Goal: Navigation & Orientation: Find specific page/section

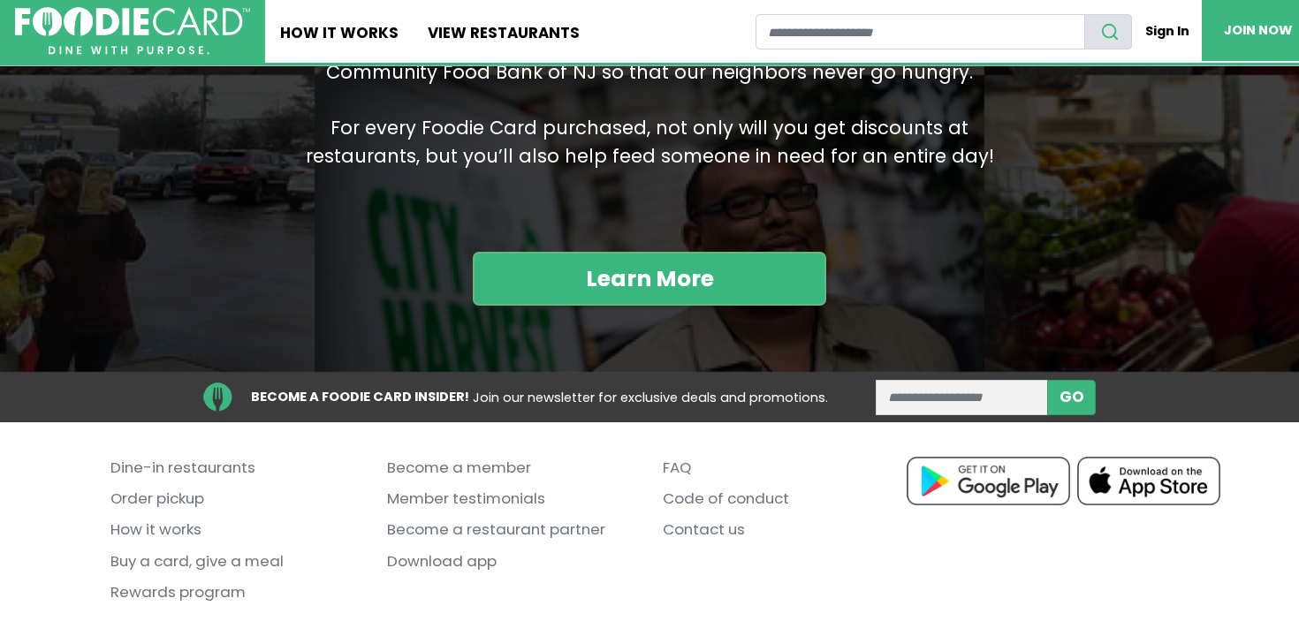
scroll to position [1936, 0]
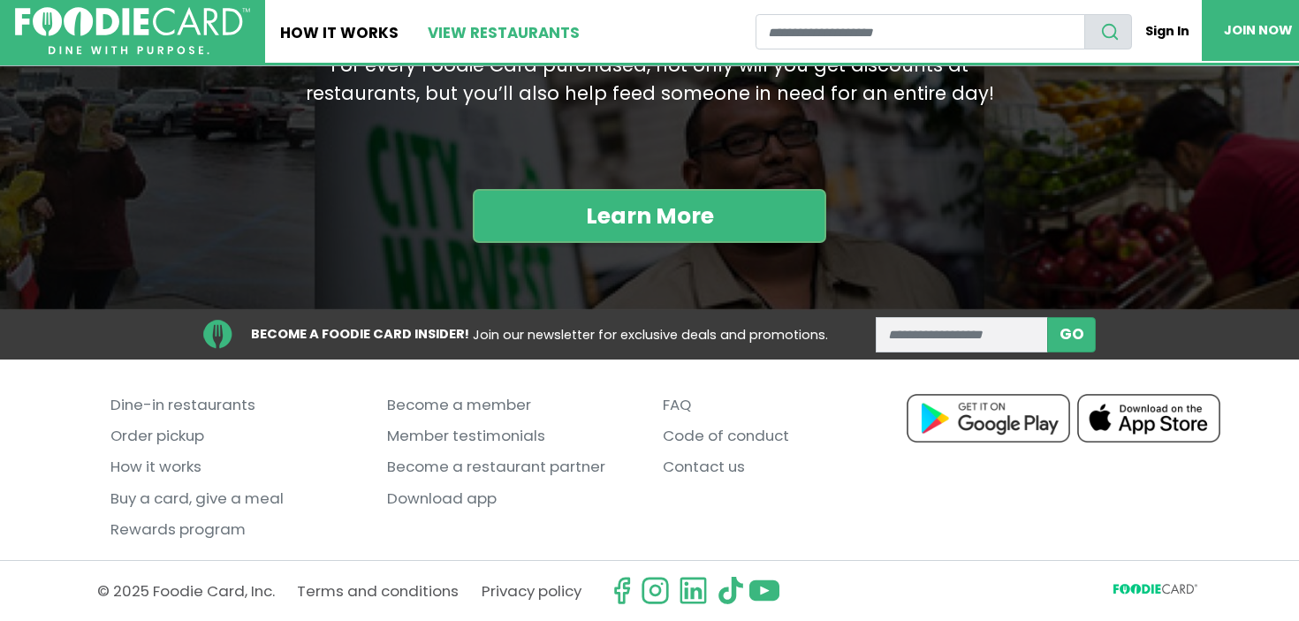
click at [493, 44] on link "View restaurants" at bounding box center [505, 31] width 182 height 63
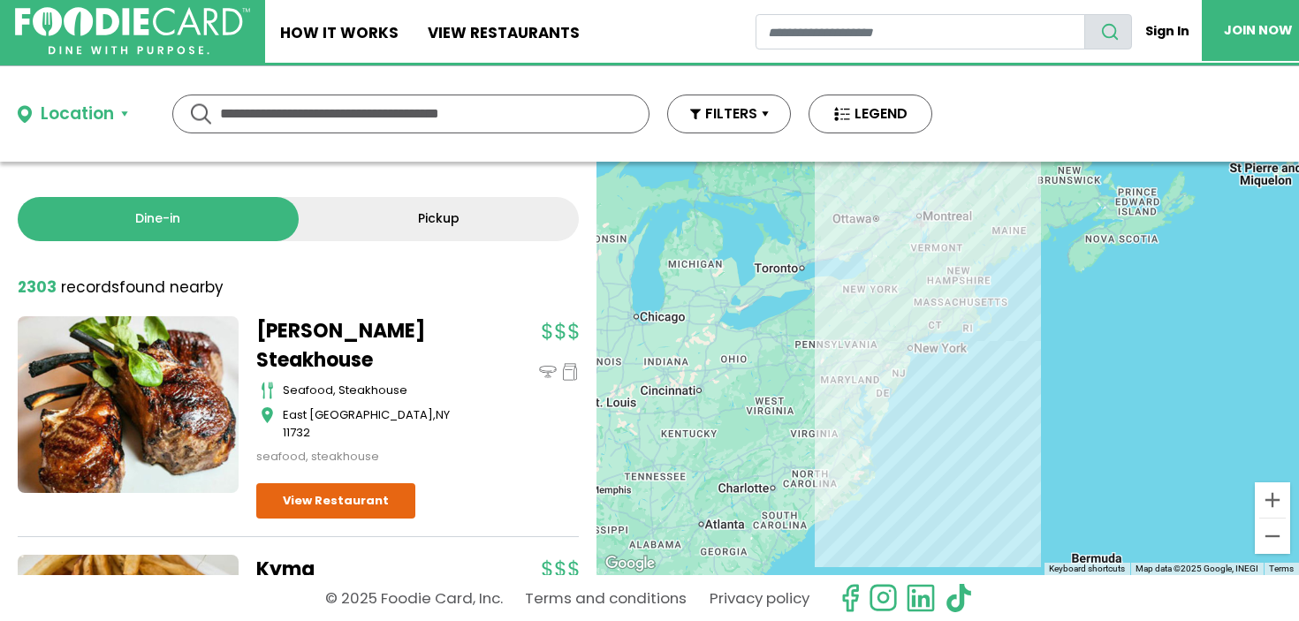
click at [866, 326] on div at bounding box center [947, 369] width 703 height 414
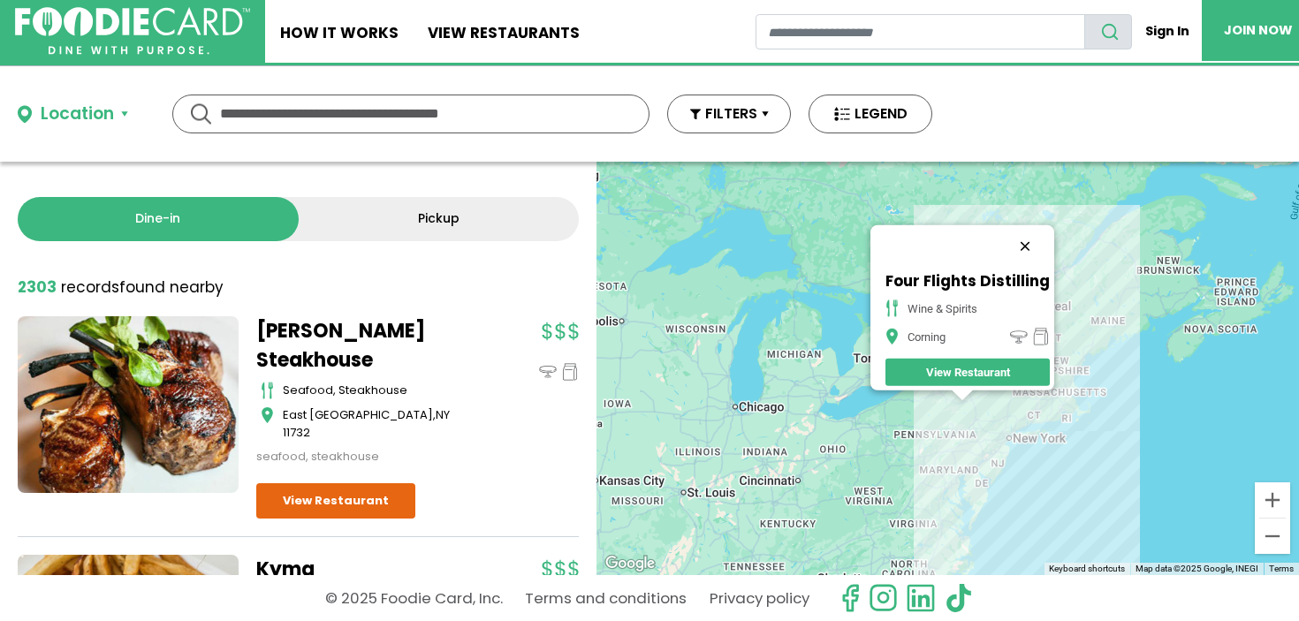
click at [1036, 237] on button "Close" at bounding box center [1025, 246] width 42 height 42
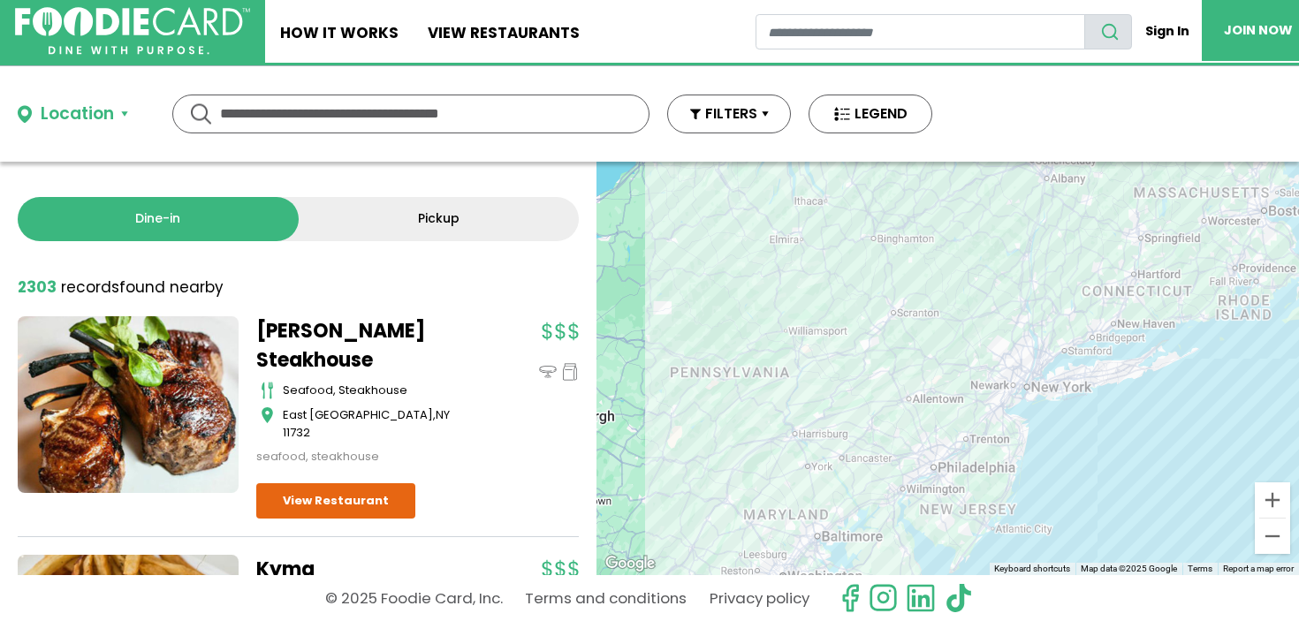
click at [819, 375] on div at bounding box center [947, 369] width 703 height 414
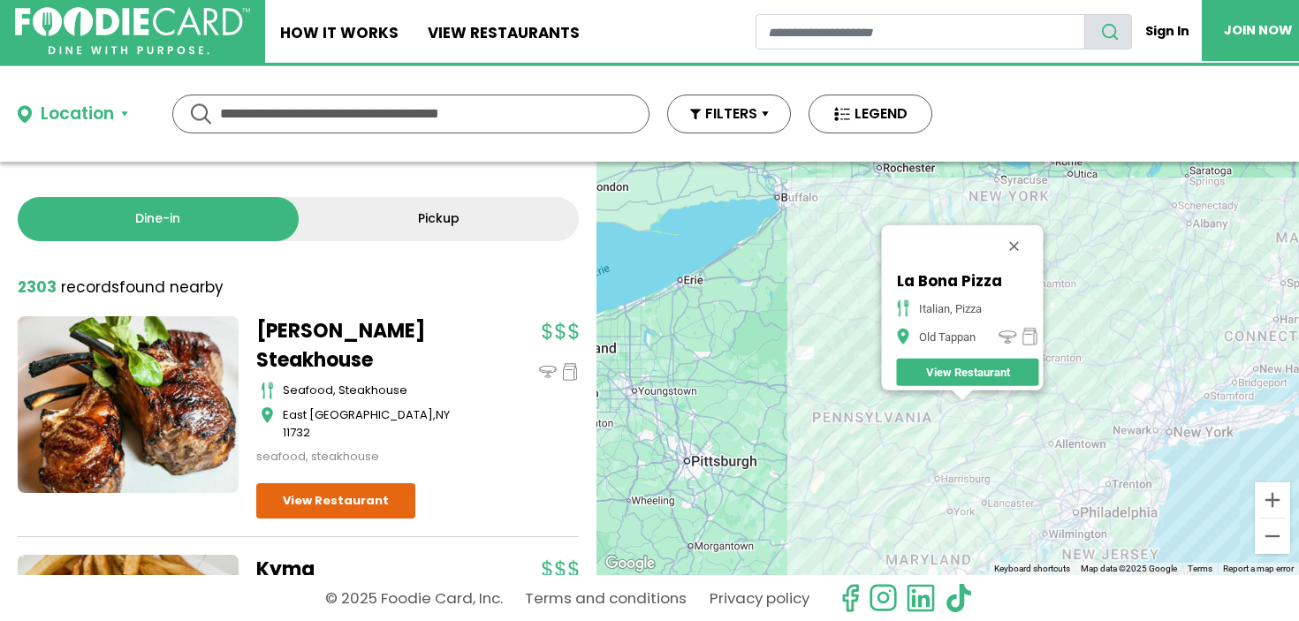
click at [1156, 279] on div "La Bona Pizza italian, pizza Old Tappan View Restaurant" at bounding box center [947, 369] width 703 height 414
click at [1205, 289] on div "La Bona Pizza italian, pizza Old Tappan View Restaurant" at bounding box center [947, 369] width 703 height 414
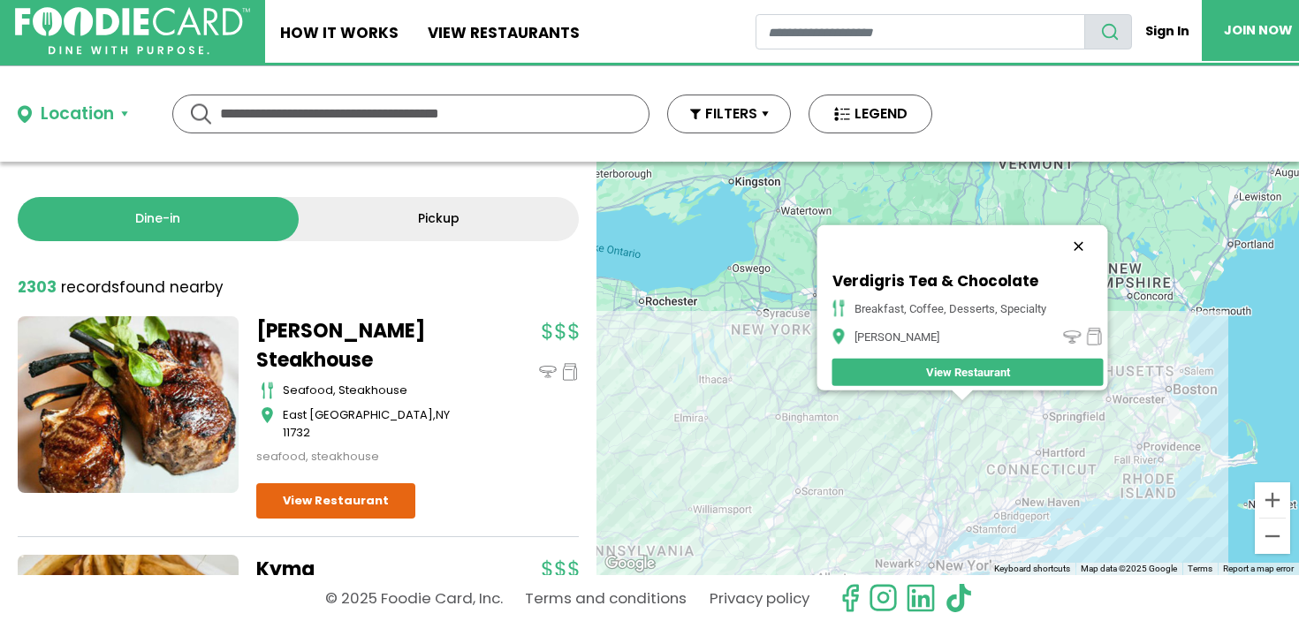
click at [1094, 239] on button "Close" at bounding box center [1078, 246] width 42 height 42
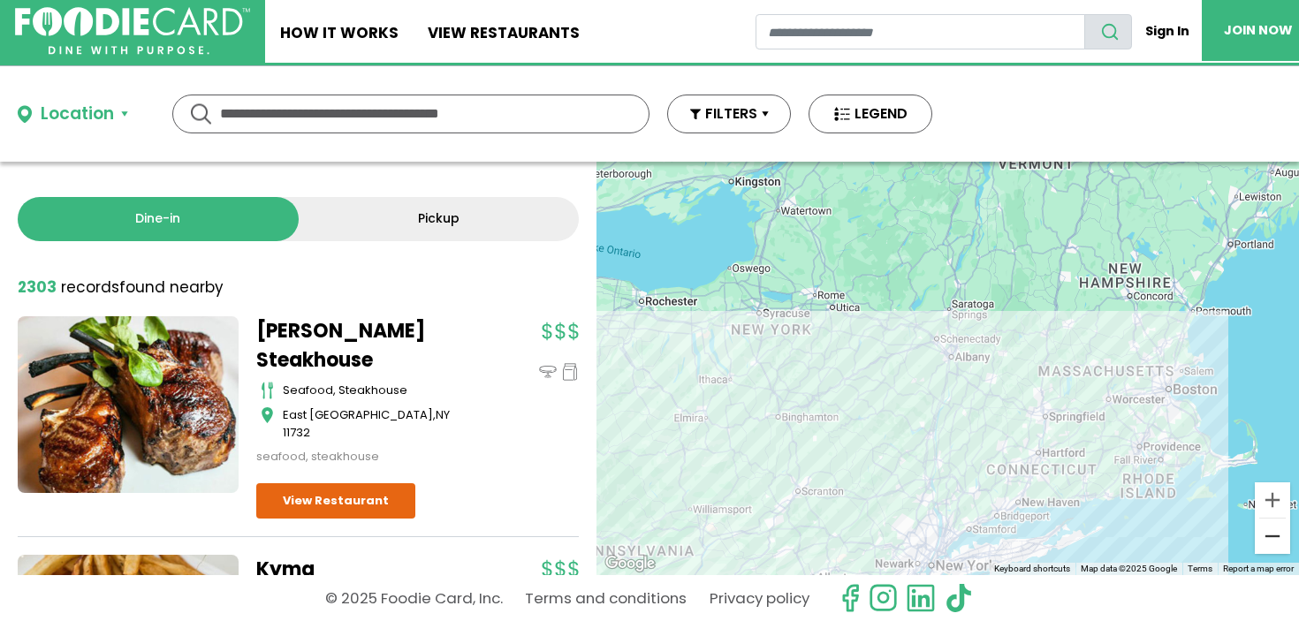
click at [1273, 536] on button "Zoom out" at bounding box center [1272, 536] width 35 height 35
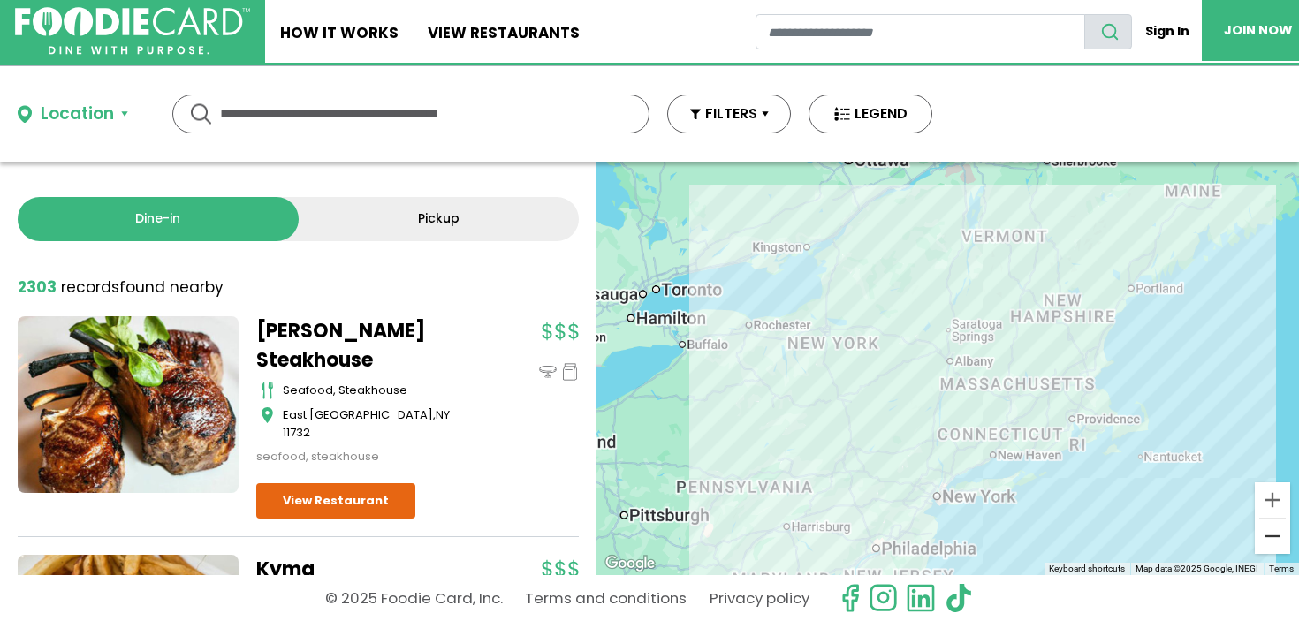
click at [1273, 536] on button "Zoom out" at bounding box center [1272, 536] width 35 height 35
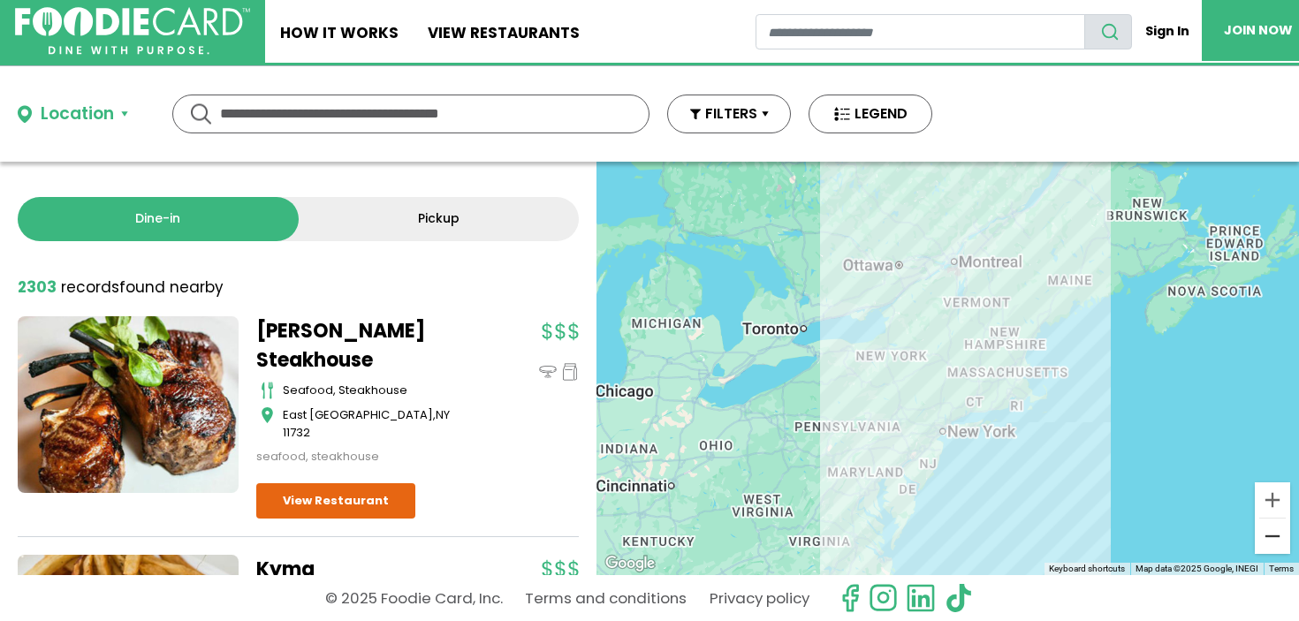
click at [1273, 536] on button "Zoom out" at bounding box center [1272, 536] width 35 height 35
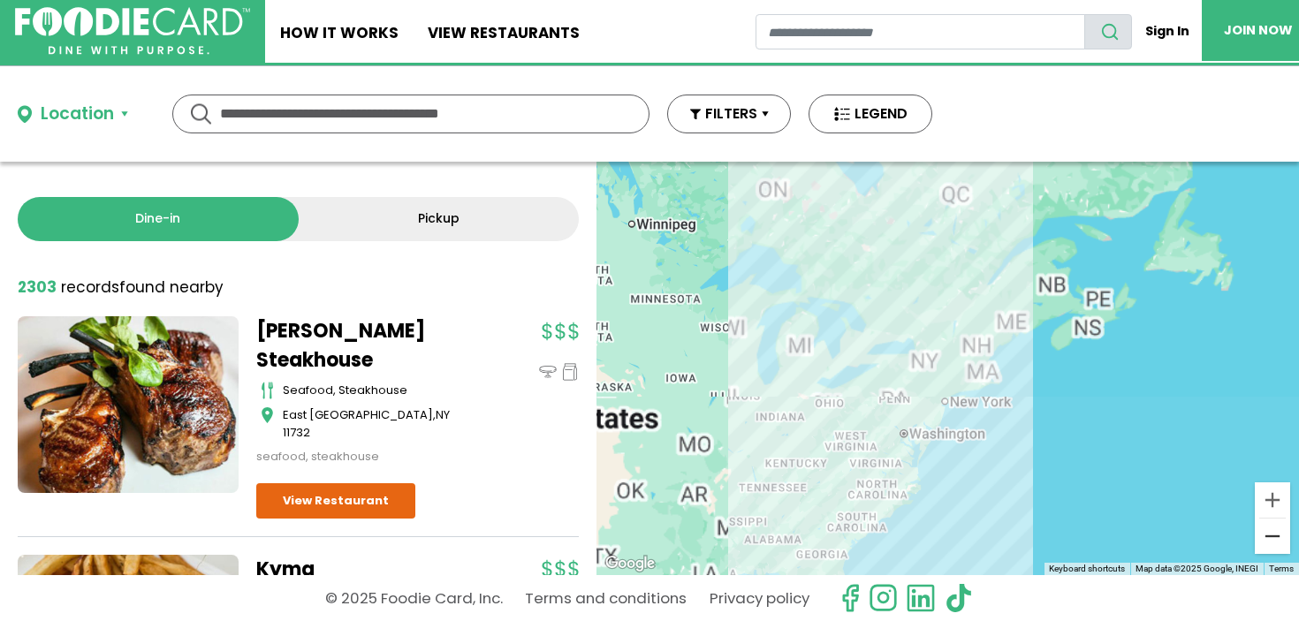
click at [1273, 536] on button "Zoom out" at bounding box center [1272, 536] width 35 height 35
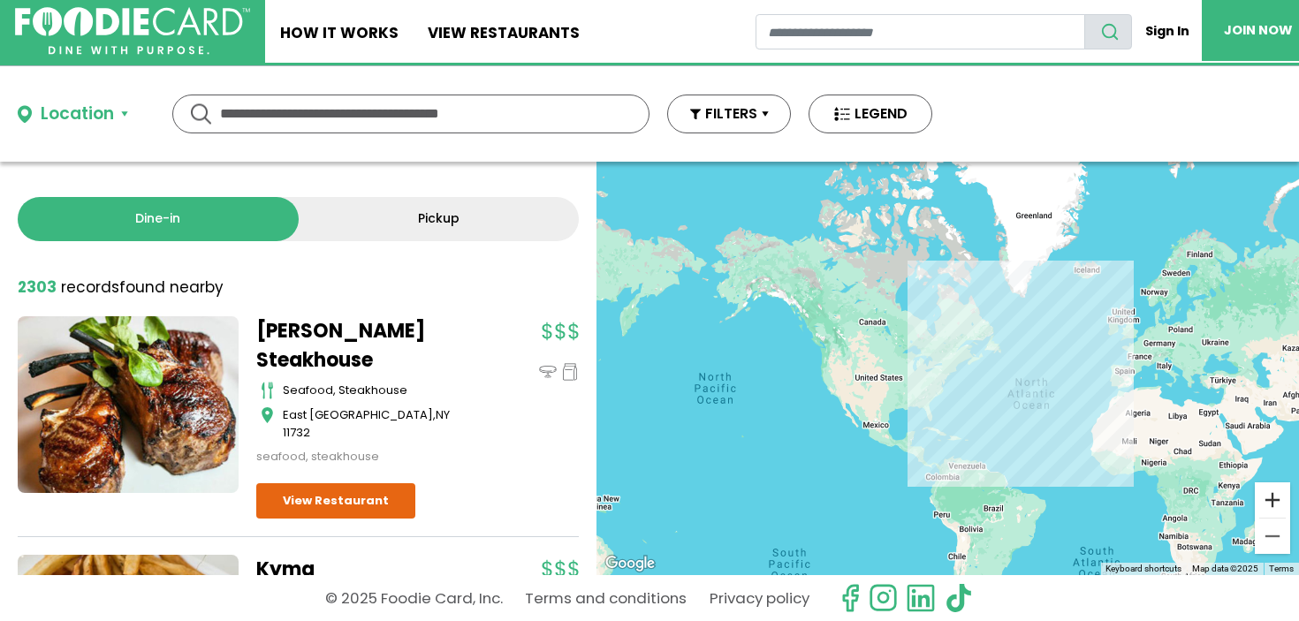
click at [1273, 505] on button "Zoom in" at bounding box center [1272, 499] width 35 height 35
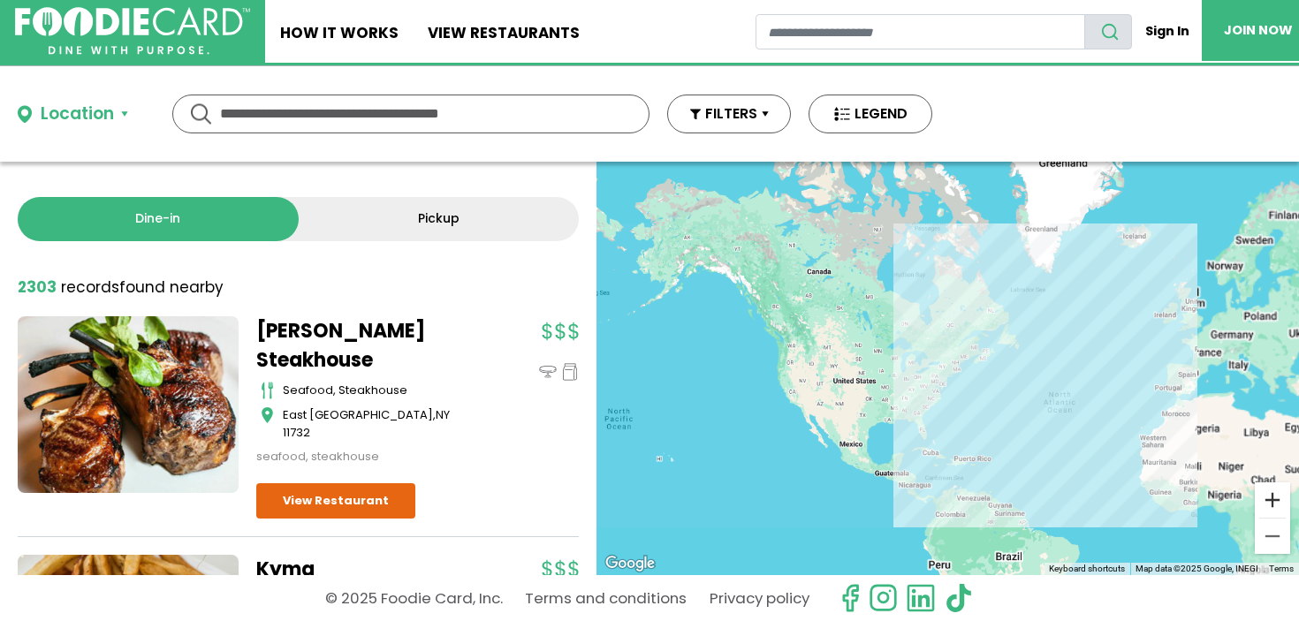
click at [1273, 505] on button "Zoom in" at bounding box center [1272, 499] width 35 height 35
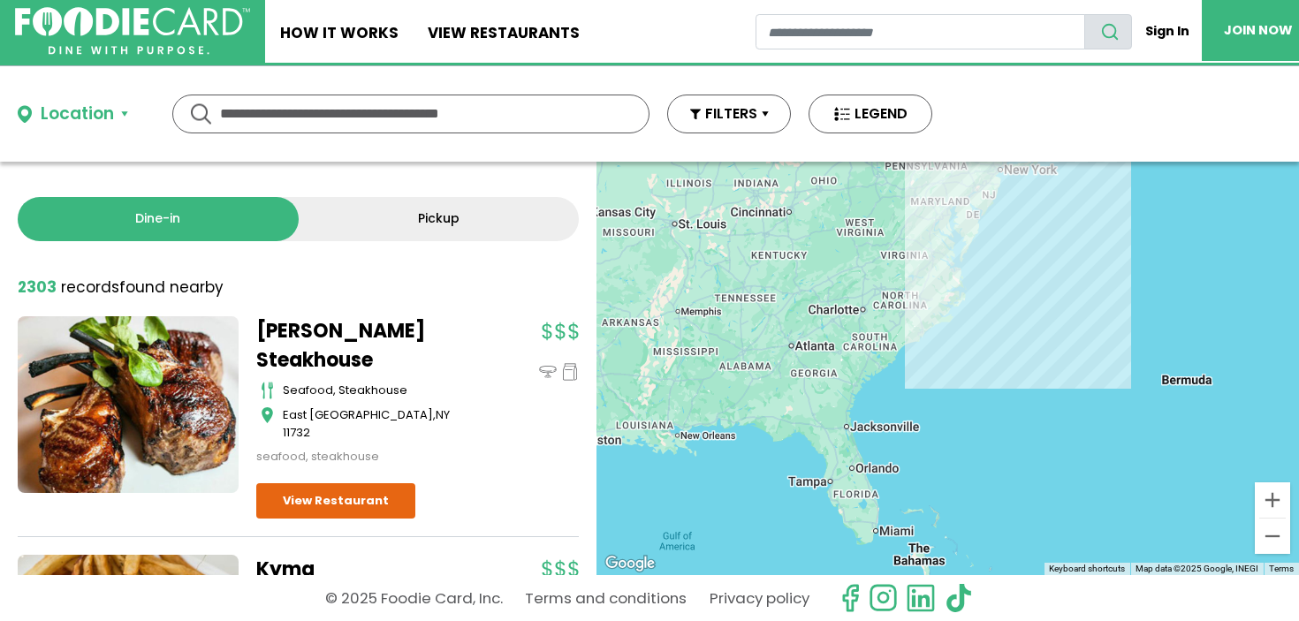
drag, startPoint x: 882, startPoint y: 505, endPoint x: 959, endPoint y: 247, distance: 269.2
click at [961, 247] on div at bounding box center [947, 369] width 703 height 414
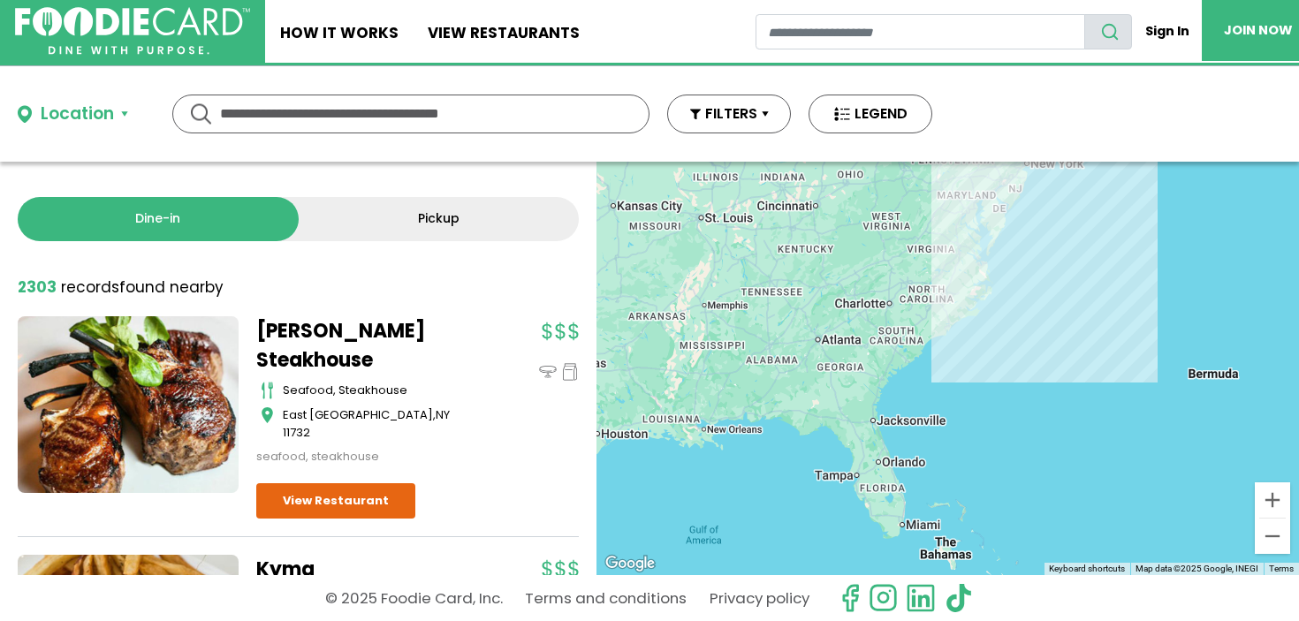
click at [912, 471] on div at bounding box center [947, 369] width 703 height 414
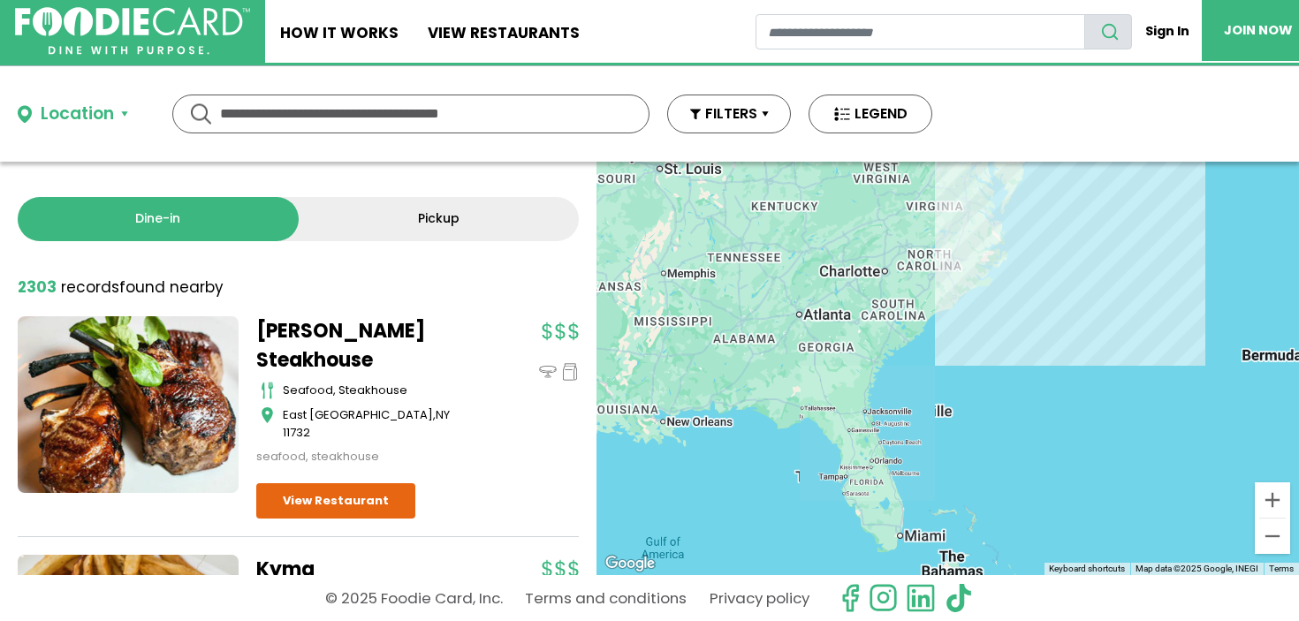
click at [912, 471] on div at bounding box center [947, 369] width 703 height 414
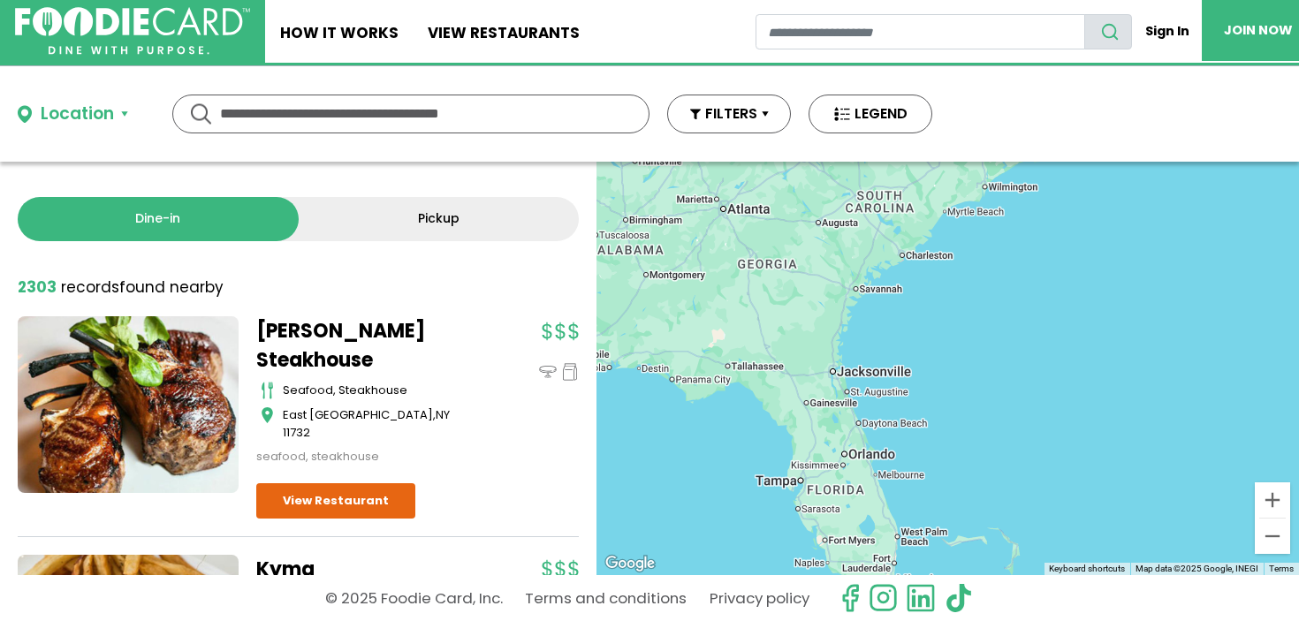
click at [912, 471] on div at bounding box center [947, 369] width 703 height 414
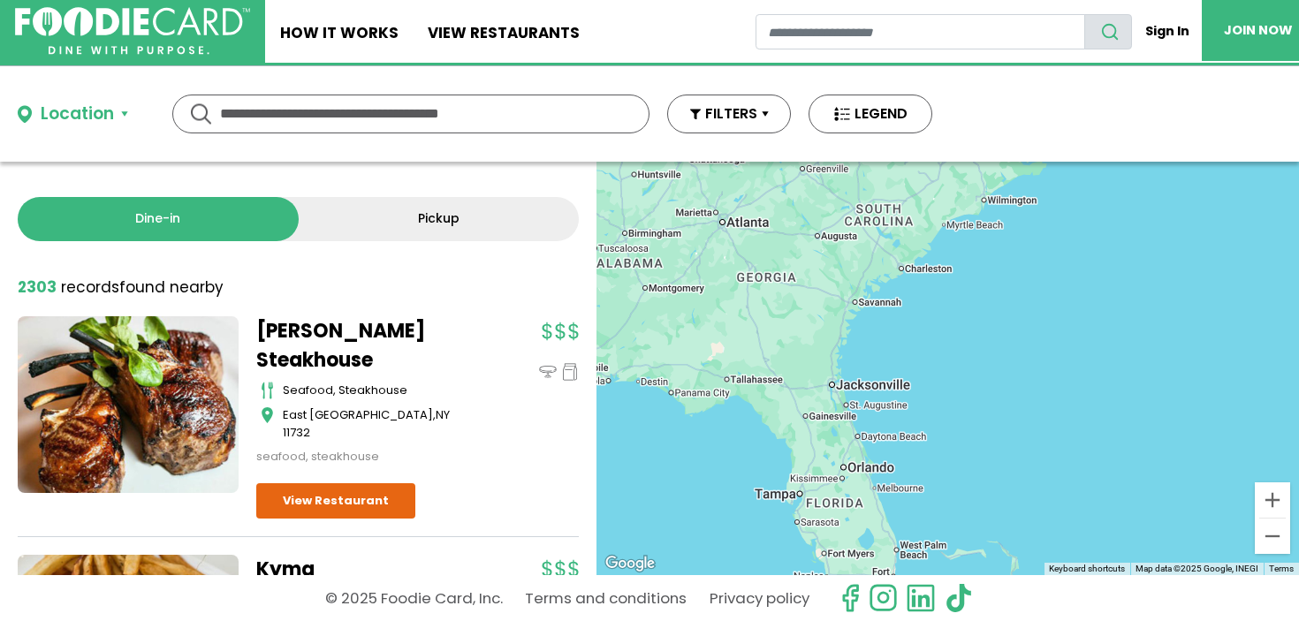
drag, startPoint x: 929, startPoint y: 411, endPoint x: 809, endPoint y: 592, distance: 216.9
click at [810, 593] on div "Location Use my current location Search by Region New York 1997 restaurants New…" at bounding box center [649, 343] width 1299 height 555
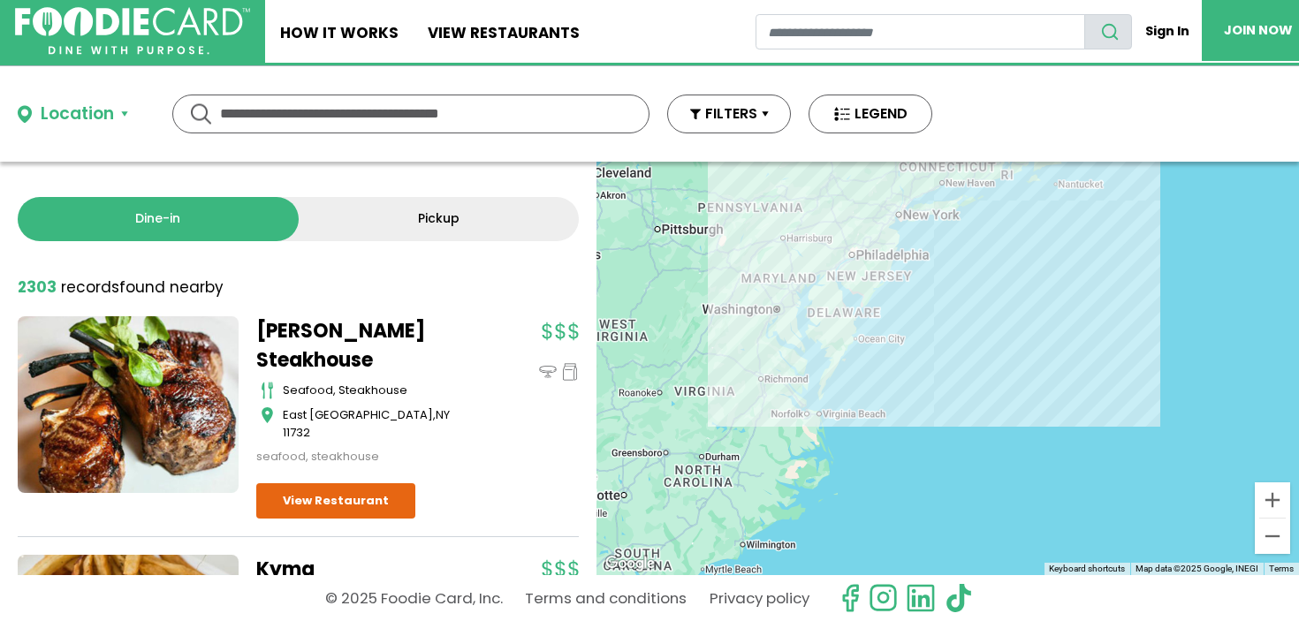
drag, startPoint x: 887, startPoint y: 316, endPoint x: 802, endPoint y: 483, distance: 187.7
click at [802, 486] on div at bounding box center [947, 369] width 703 height 414
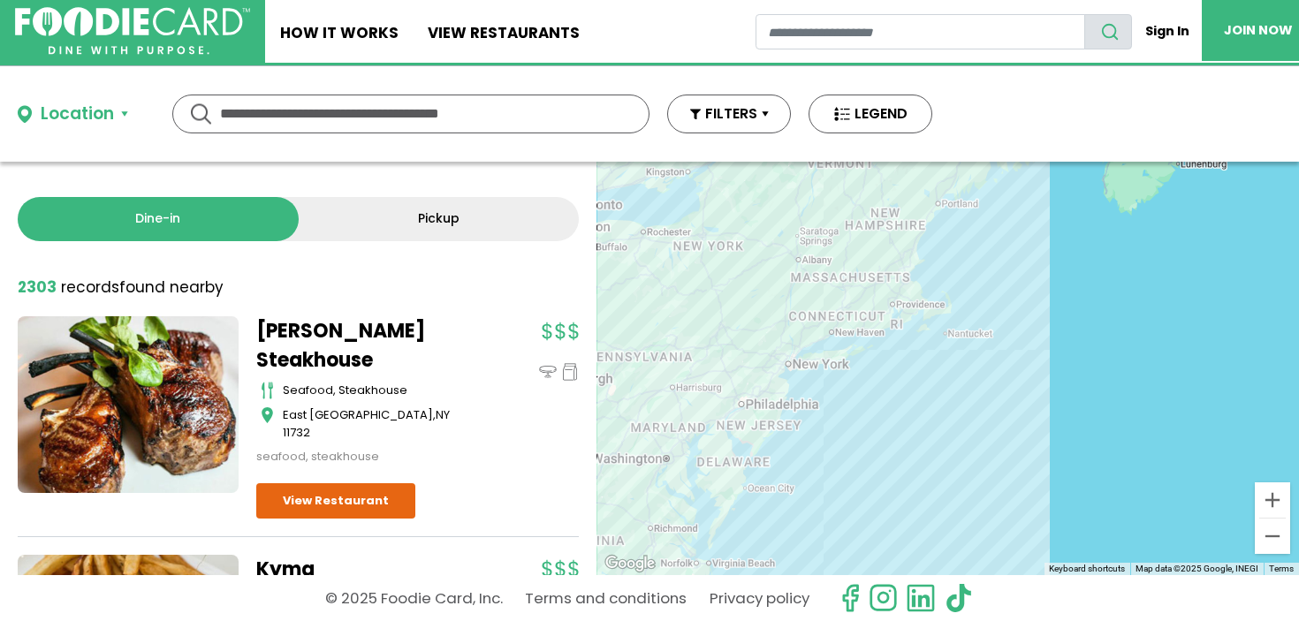
drag, startPoint x: 834, startPoint y: 315, endPoint x: 738, endPoint y: 443, distance: 160.3
click at [738, 443] on div at bounding box center [947, 369] width 703 height 414
